Goal: Task Accomplishment & Management: Use online tool/utility

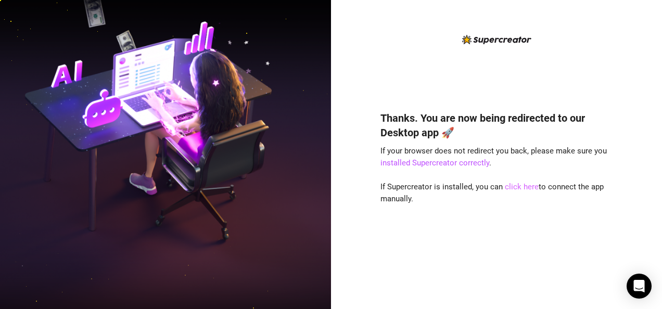
click at [530, 185] on link "click here" at bounding box center [522, 186] width 34 height 9
click at [460, 164] on link "installed Supercreator correctly" at bounding box center [434, 162] width 109 height 9
